Goal: Find specific page/section: Find specific page/section

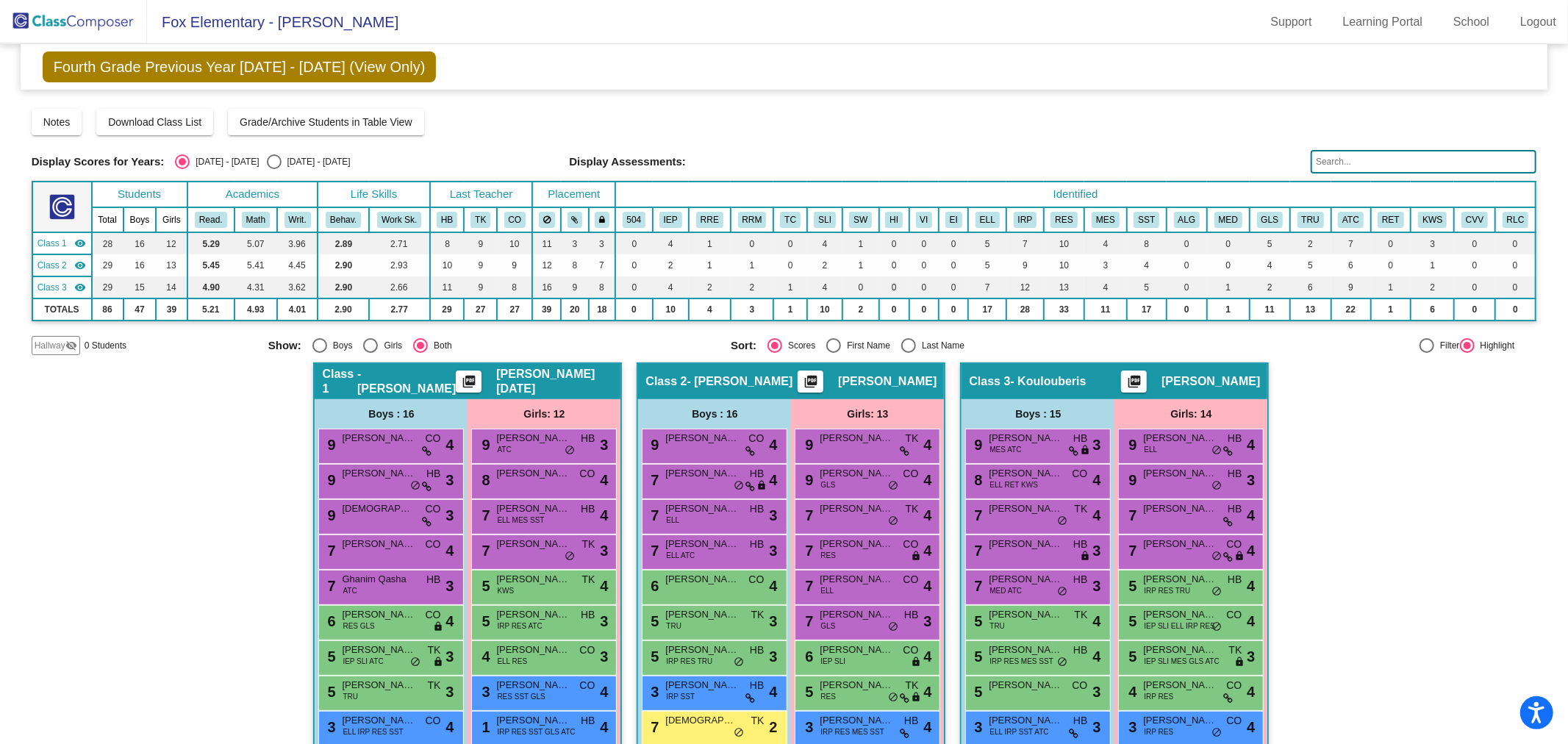
scroll to position [23, 0]
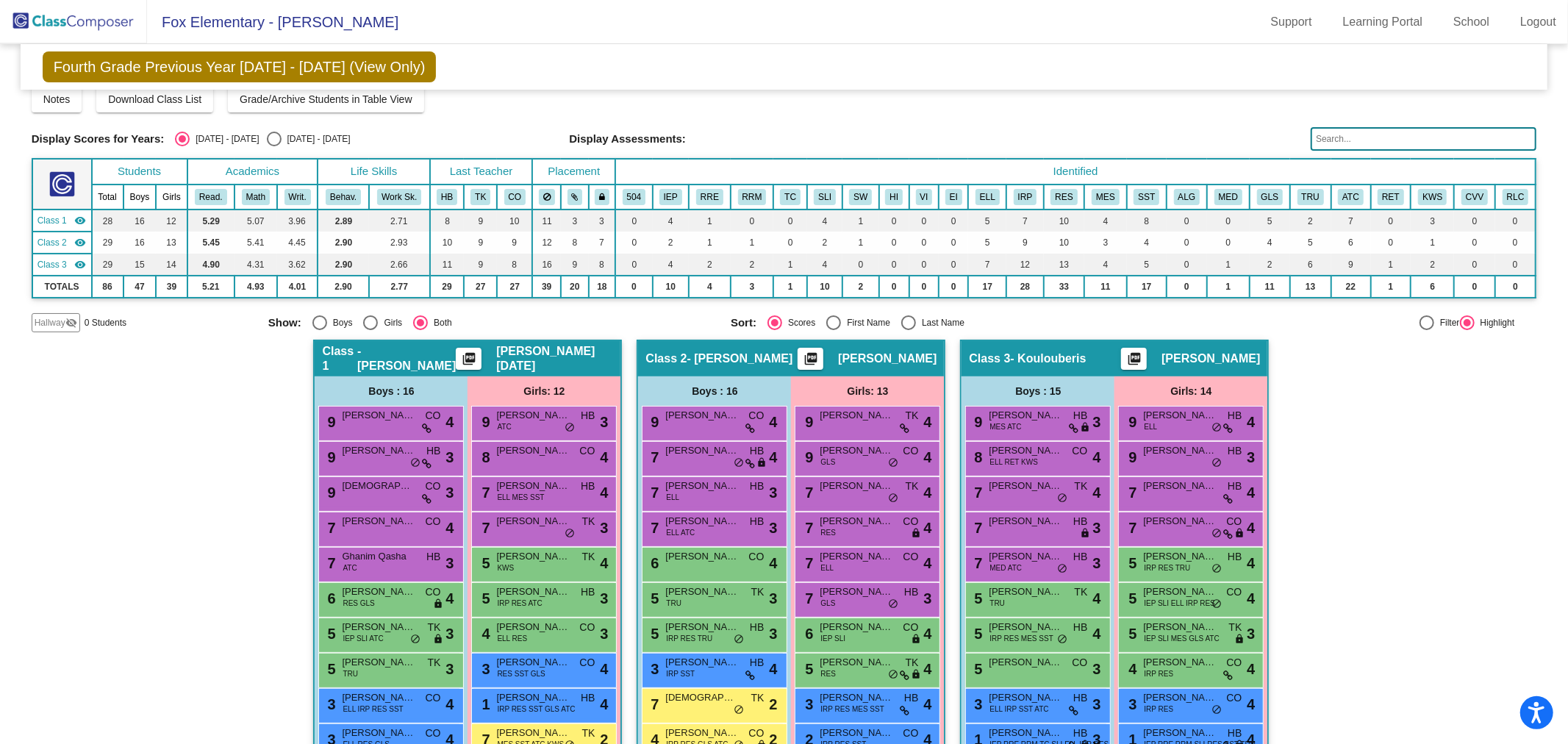
click at [84, 25] on img at bounding box center [74, 21] width 147 height 43
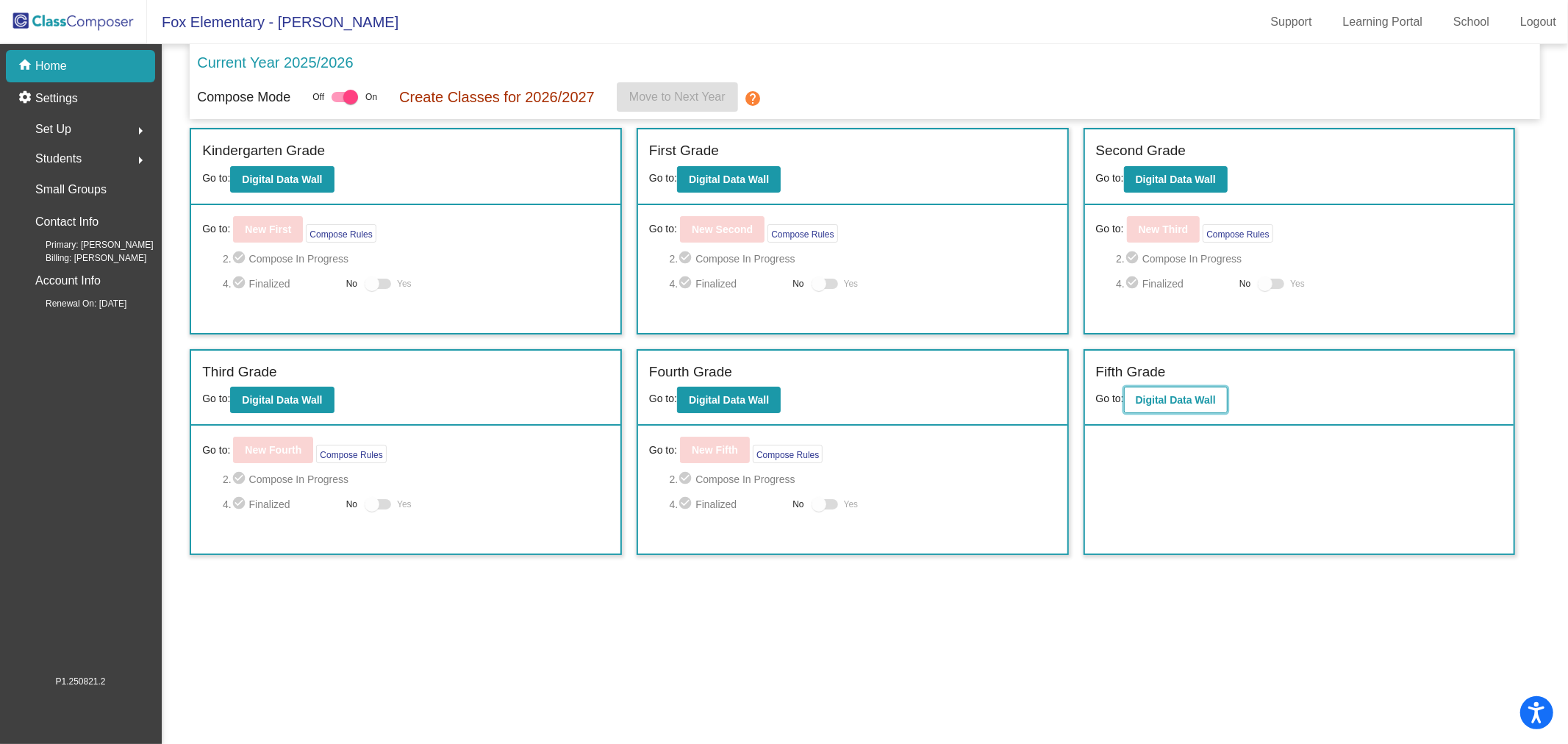
click at [1161, 403] on b "Digital Data Wall" at bounding box center [1175, 400] width 80 height 12
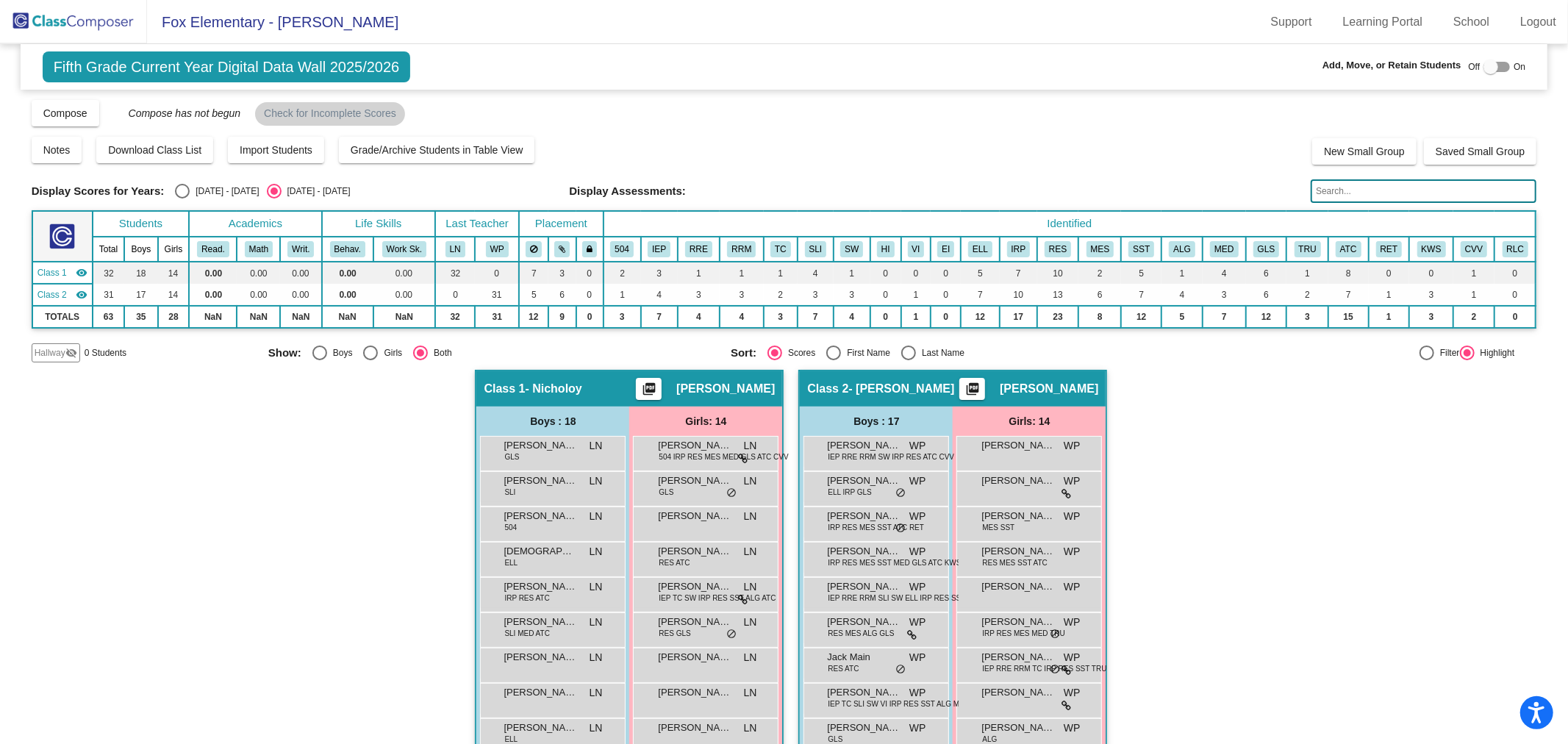
click at [102, 30] on img at bounding box center [74, 21] width 147 height 43
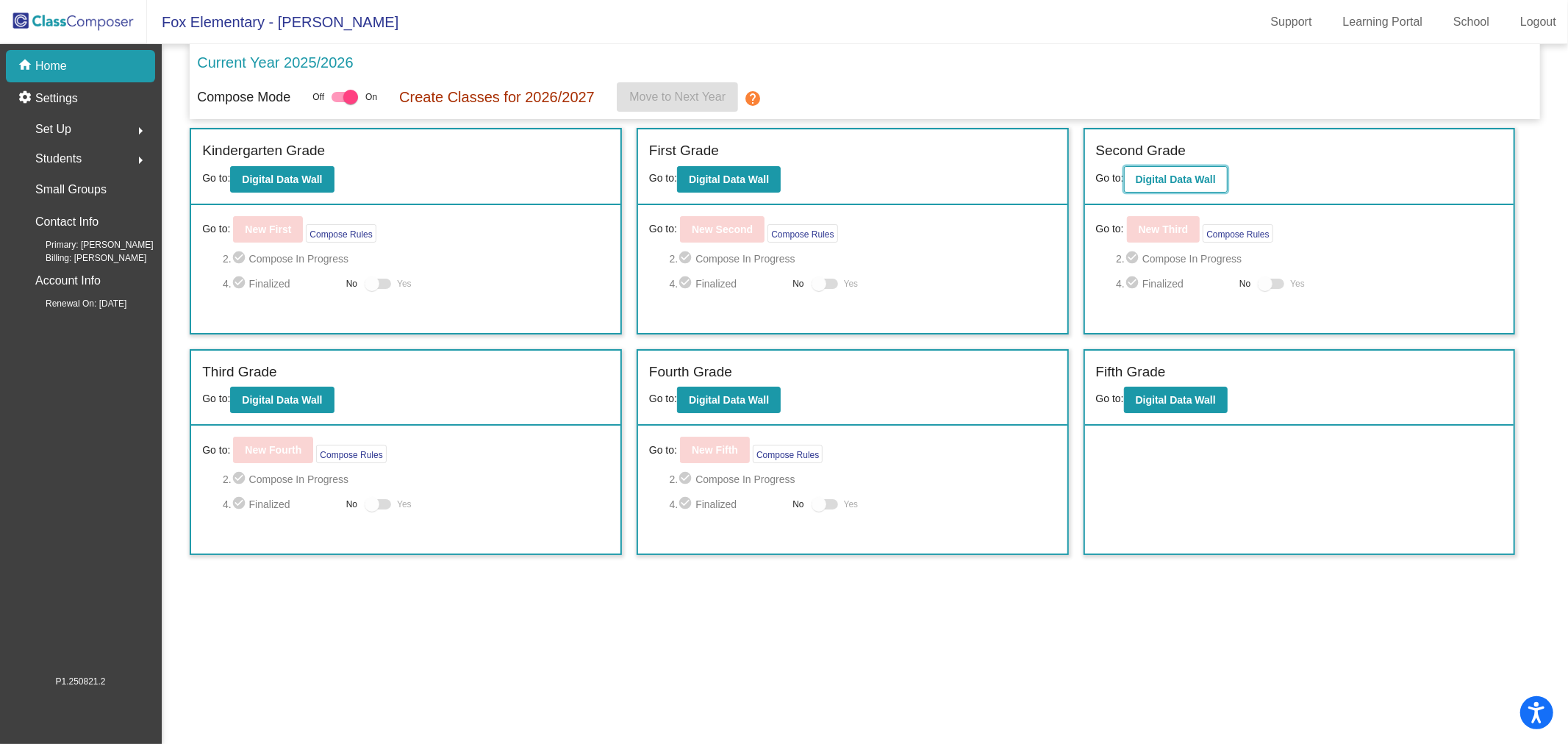
click at [1165, 182] on b "Digital Data Wall" at bounding box center [1175, 179] width 80 height 12
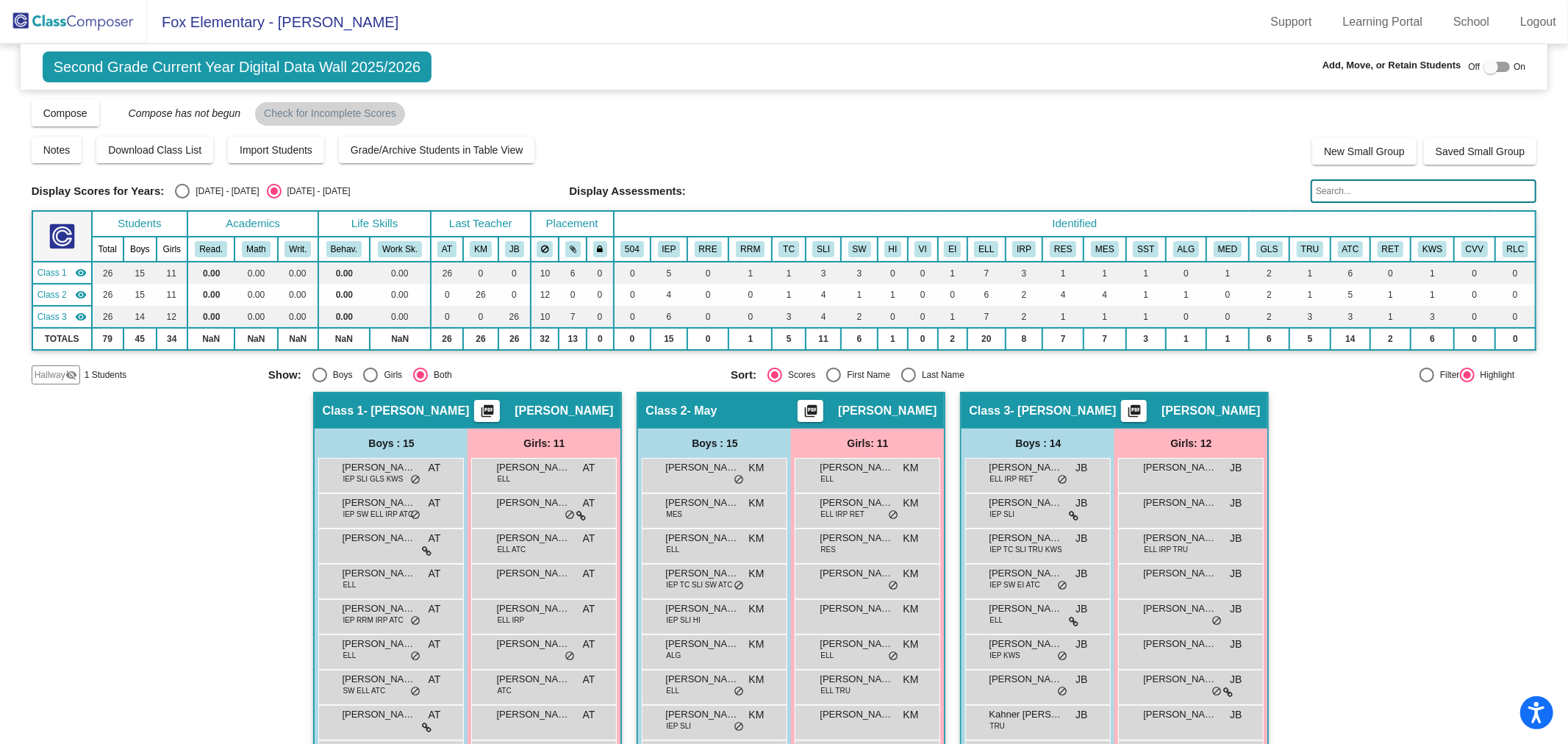
click at [200, 186] on div "[DATE] - [DATE]" at bounding box center [224, 191] width 69 height 13
click at [182, 198] on input "[DATE] - [DATE]" at bounding box center [181, 198] width 1 height 1
radio input "true"
